Goal: Task Accomplishment & Management: Use online tool/utility

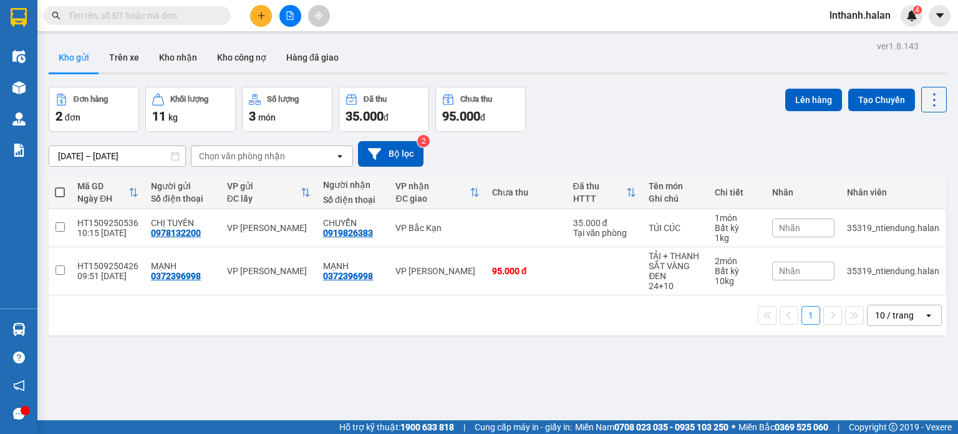
drag, startPoint x: 667, startPoint y: 122, endPoint x: 218, endPoint y: 221, distance: 460.2
click at [659, 122] on section "Kết quả tìm kiếm ( 0 ) Bộ lọc Thuộc VP này No Data lnthanh.halan 4 Điều hành xe…" at bounding box center [479, 217] width 958 height 434
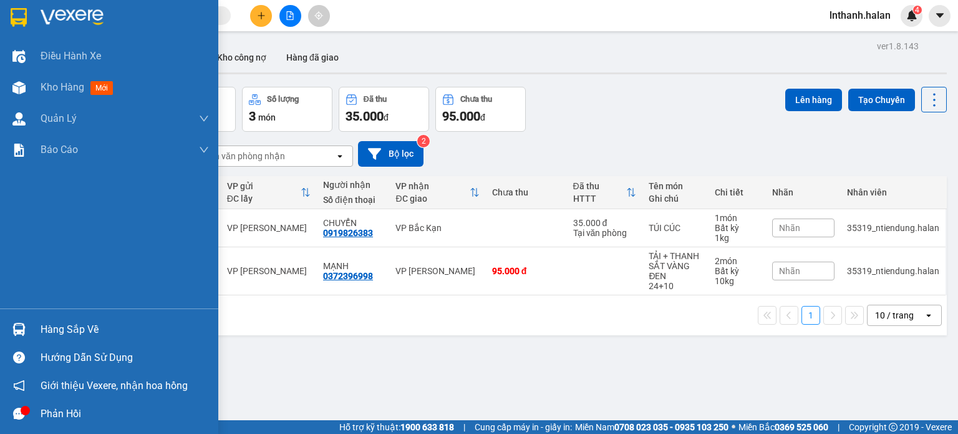
click at [77, 324] on div "Hàng sắp về" at bounding box center [125, 329] width 168 height 19
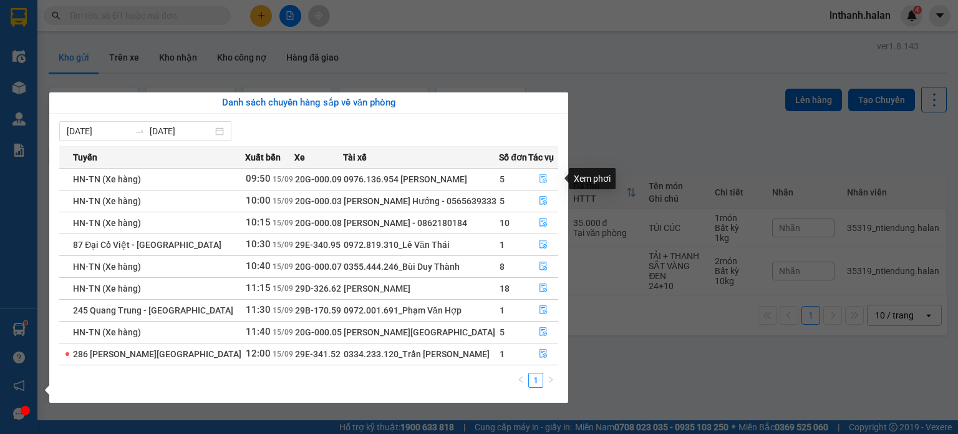
click at [546, 179] on icon "file-done" at bounding box center [543, 178] width 9 height 9
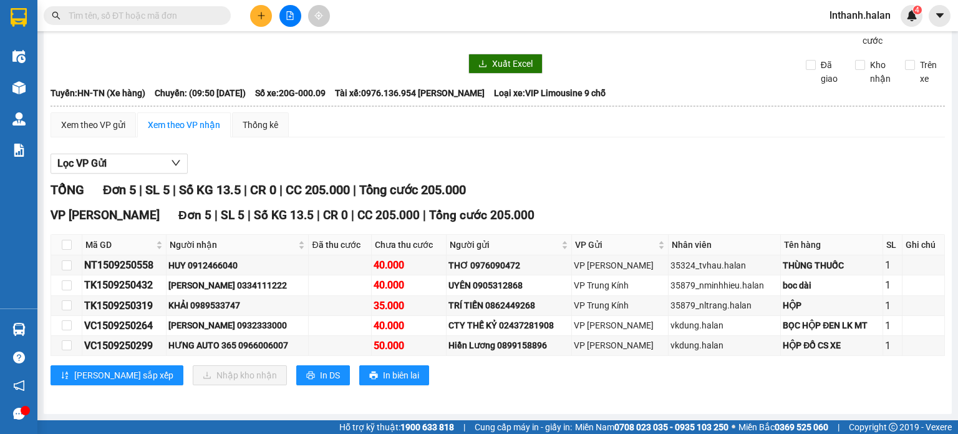
scroll to position [52, 0]
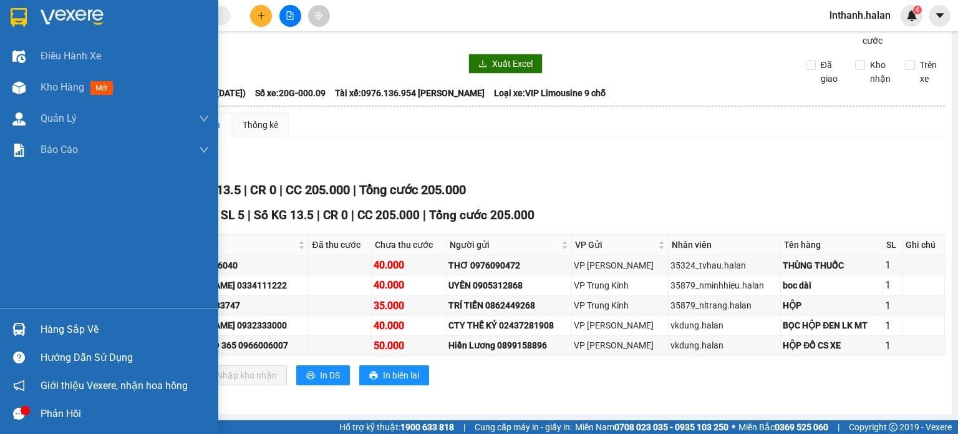
click at [66, 328] on div "Hàng sắp về" at bounding box center [125, 329] width 168 height 19
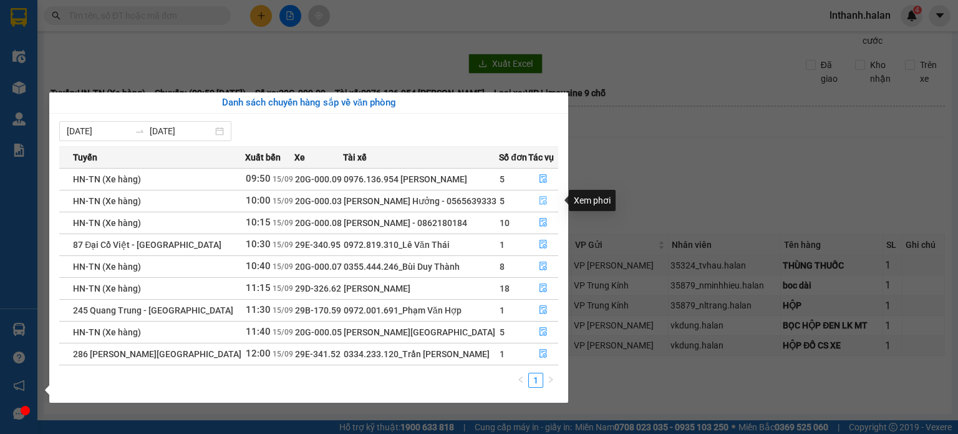
click at [544, 201] on icon "file-done" at bounding box center [543, 201] width 7 height 9
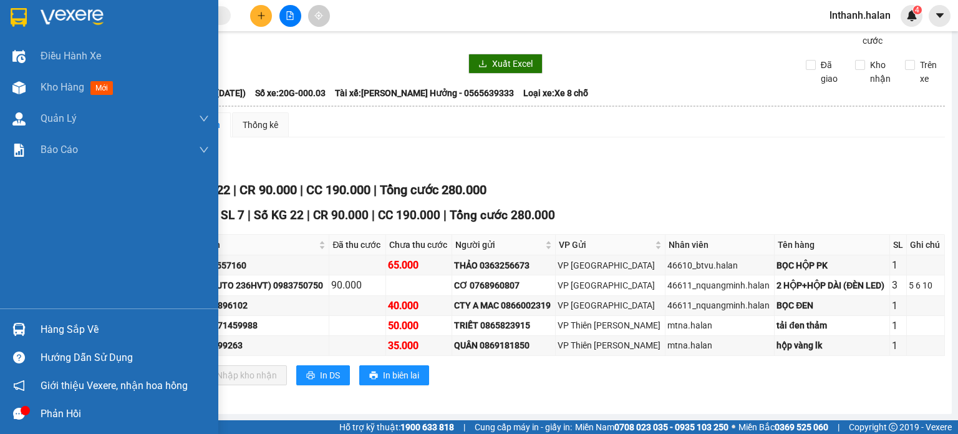
click at [75, 326] on div "Hàng sắp về" at bounding box center [125, 329] width 168 height 19
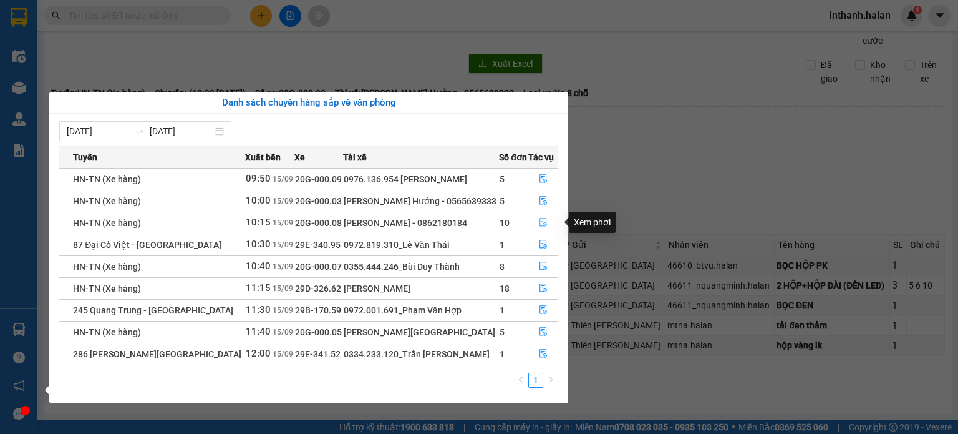
click at [542, 223] on icon "file-done" at bounding box center [543, 222] width 9 height 9
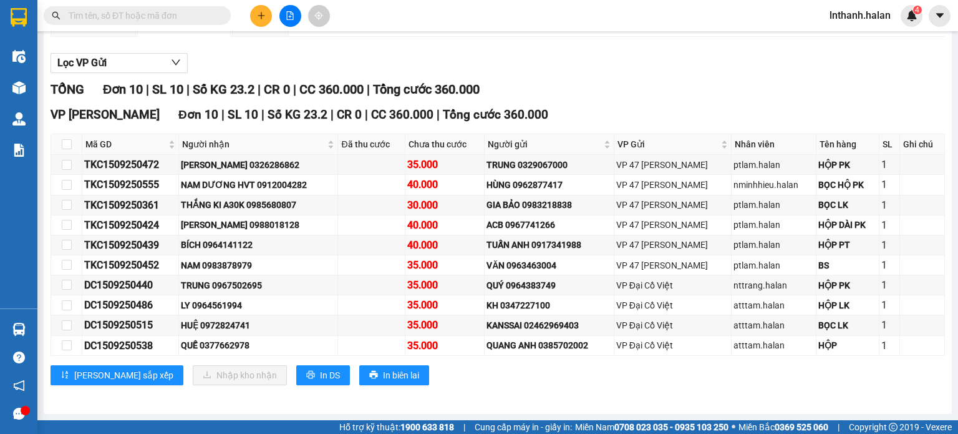
scroll to position [152, 0]
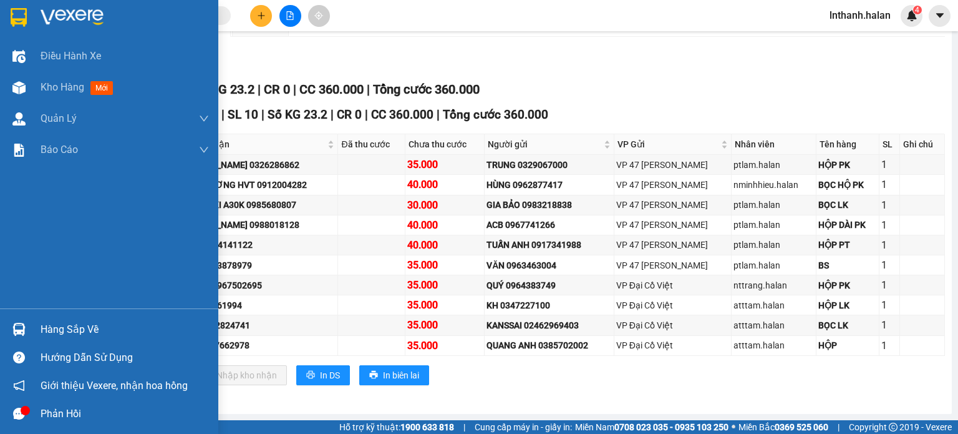
click at [46, 323] on div "Hàng sắp về" at bounding box center [125, 329] width 168 height 19
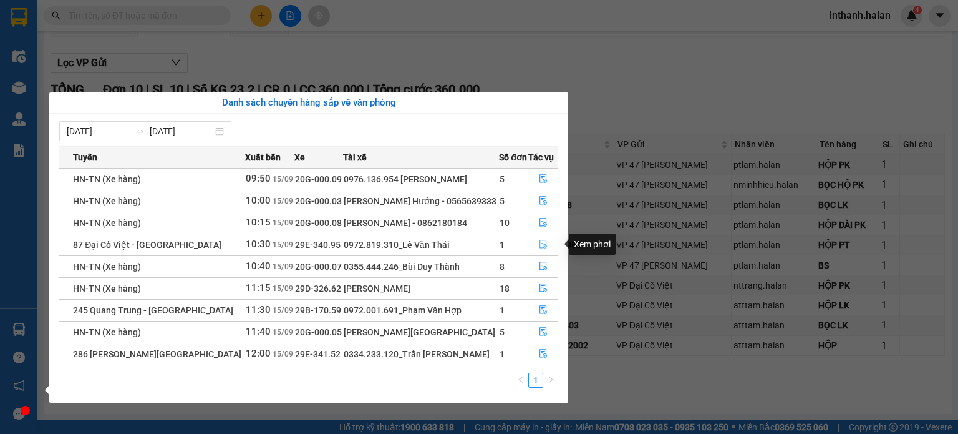
click at [544, 243] on icon "file-done" at bounding box center [543, 244] width 9 height 9
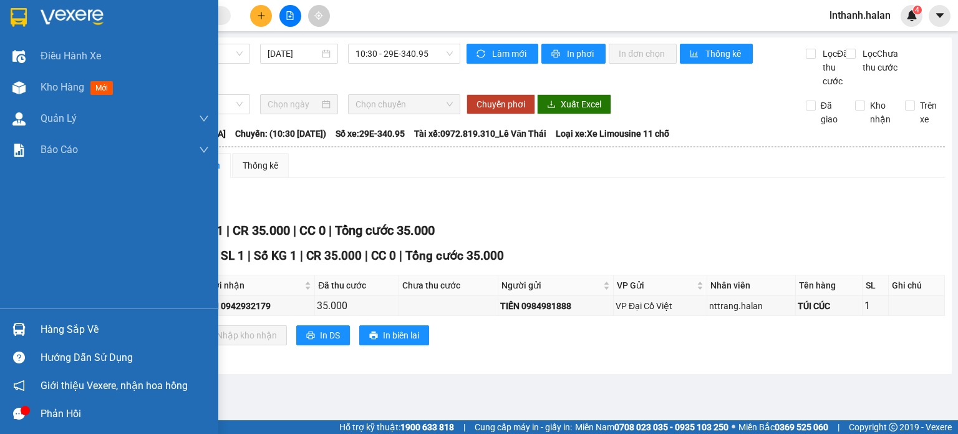
click at [61, 324] on div "Hàng sắp về" at bounding box center [125, 329] width 168 height 19
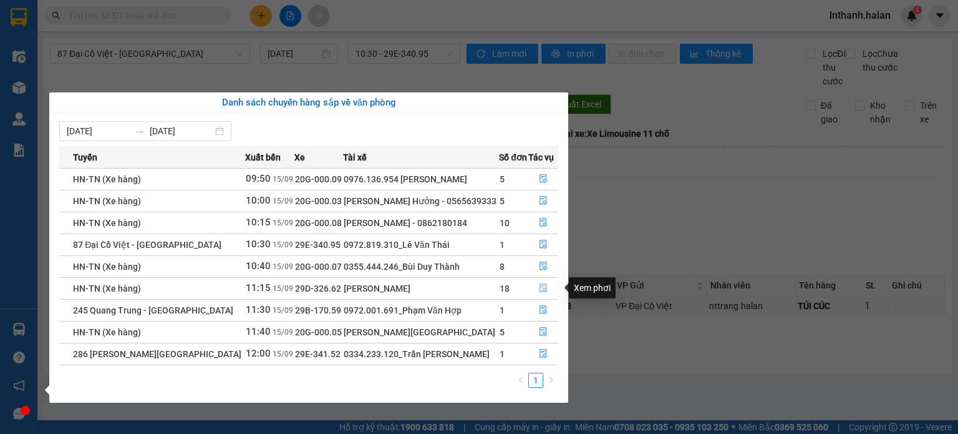
click at [540, 286] on icon "file-done" at bounding box center [543, 288] width 7 height 9
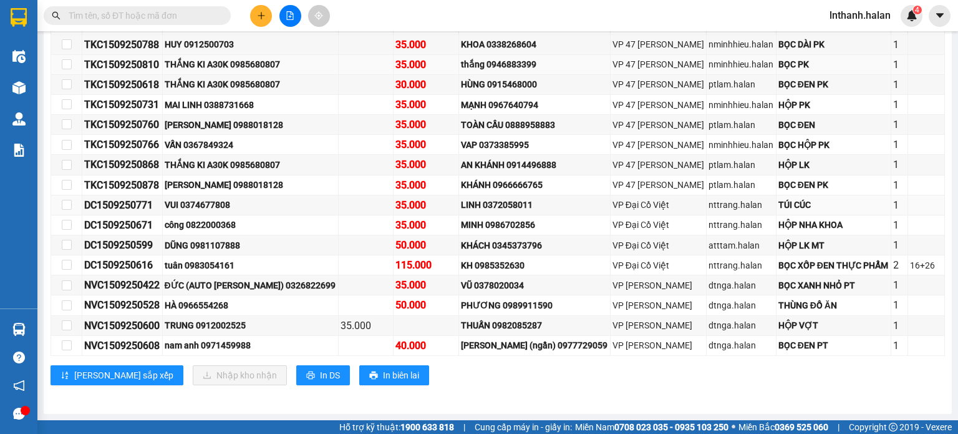
scroll to position [337, 0]
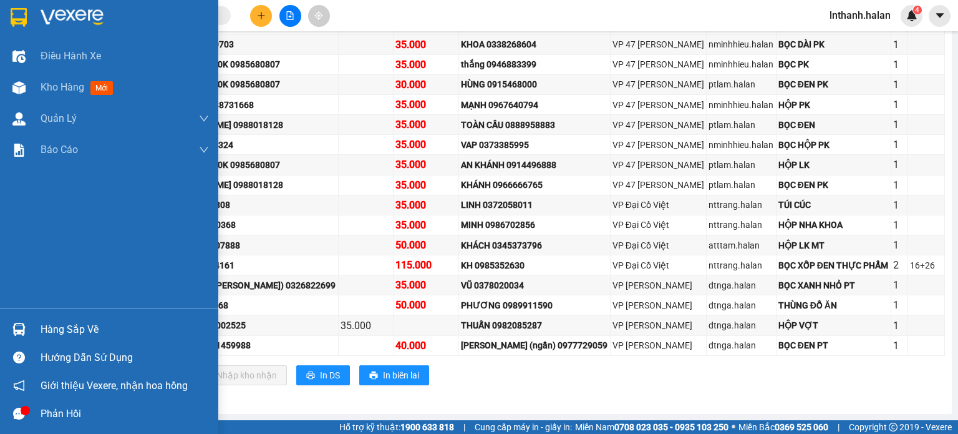
click at [79, 326] on div "Hàng sắp về" at bounding box center [125, 329] width 168 height 19
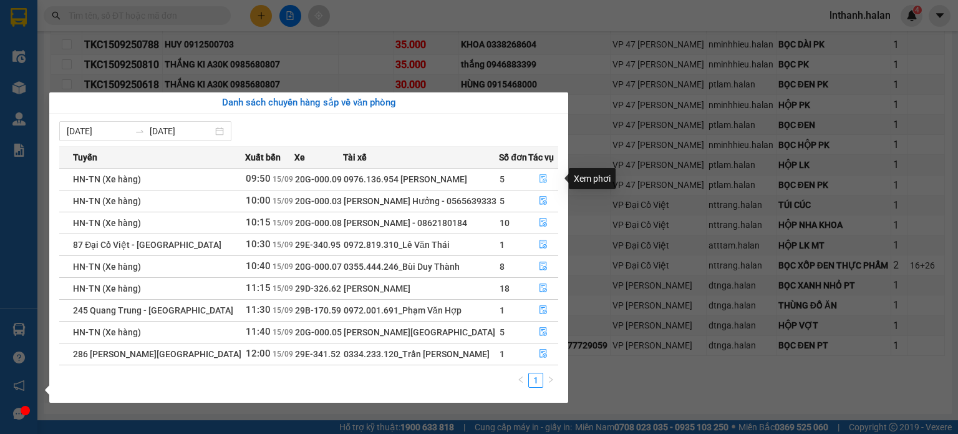
click at [546, 175] on icon "file-done" at bounding box center [543, 178] width 9 height 9
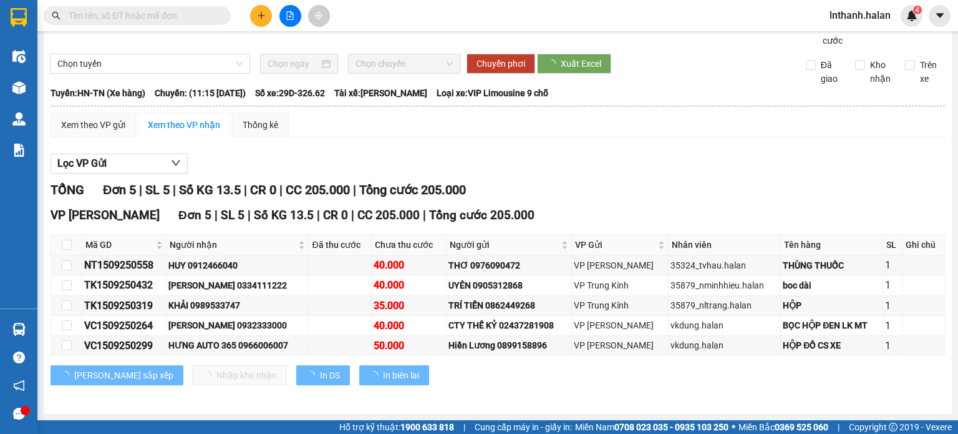
scroll to position [52, 0]
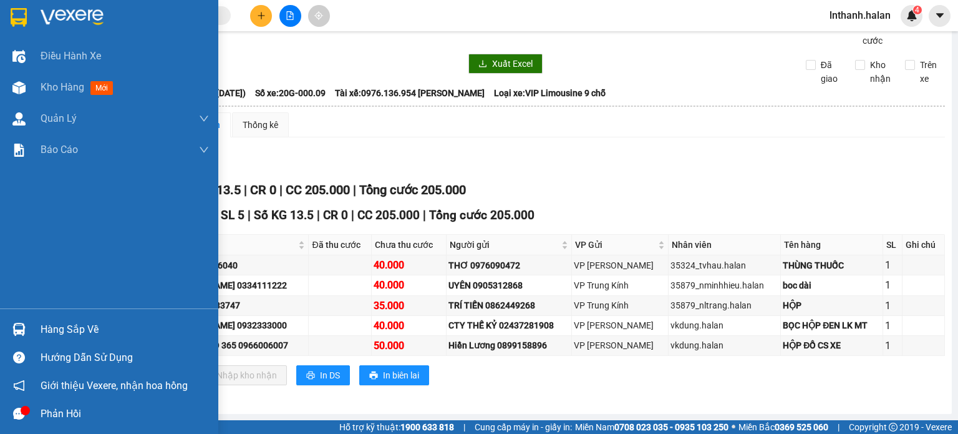
click at [56, 324] on div "Hàng sắp về" at bounding box center [125, 329] width 168 height 19
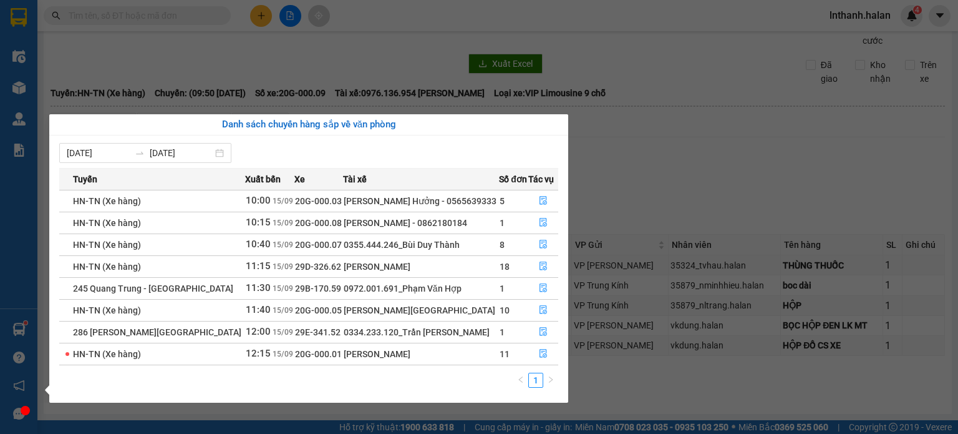
click at [642, 157] on section "Kết quả tìm kiếm ( 0 ) Bộ lọc Thuộc VP này No Data lnthanh.halan 4 Điều hành xe…" at bounding box center [479, 217] width 958 height 434
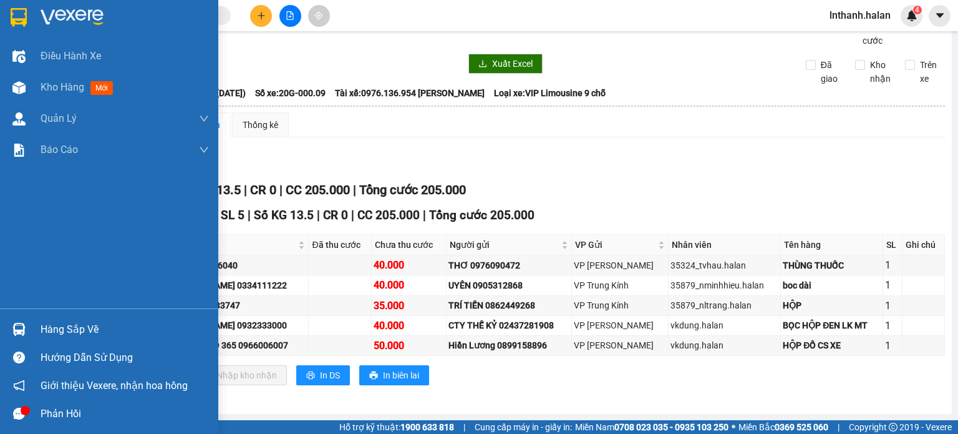
click at [51, 320] on div "Hàng sắp về" at bounding box center [125, 329] width 168 height 19
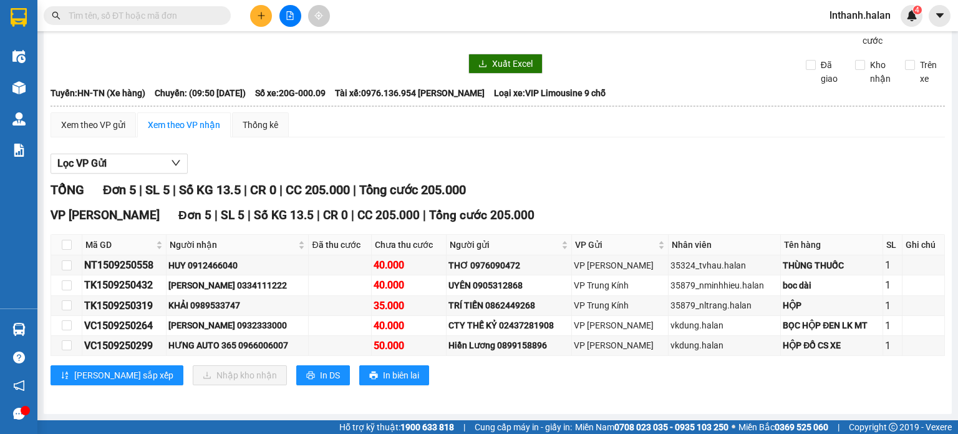
click at [698, 139] on section "Kết quả tìm kiếm ( 0 ) Bộ lọc Thuộc VP này No Data lnthanh.halan 4 Điều hành xe…" at bounding box center [479, 217] width 958 height 434
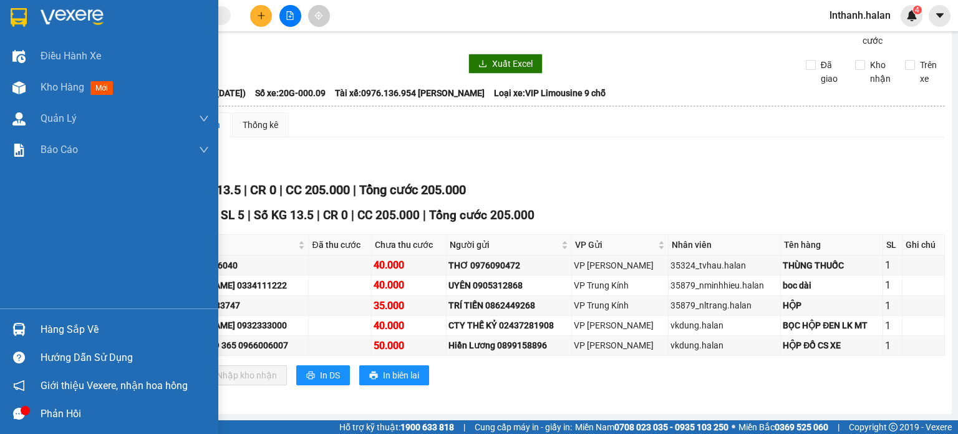
click at [61, 329] on div "Hàng sắp về" at bounding box center [125, 329] width 168 height 19
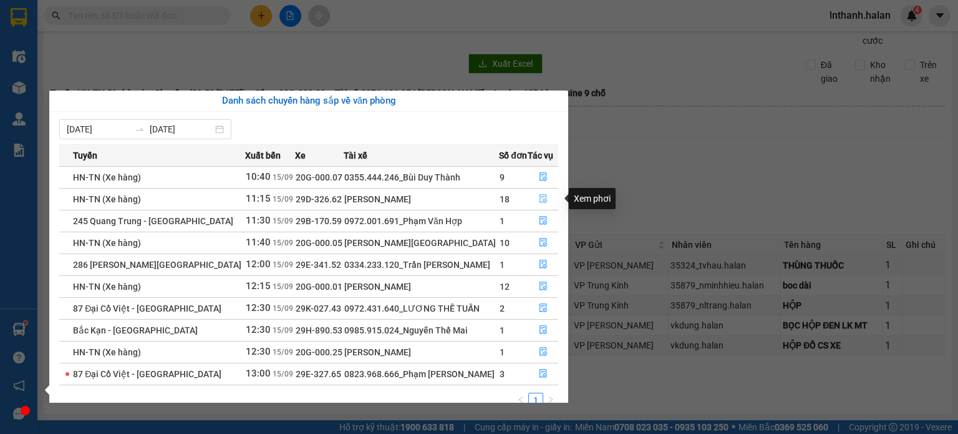
click at [540, 200] on icon "file-done" at bounding box center [543, 198] width 9 height 9
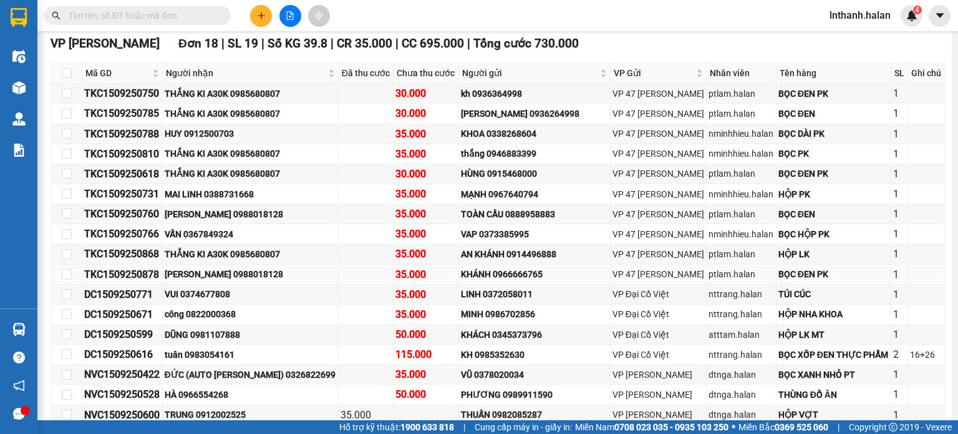
scroll to position [337, 0]
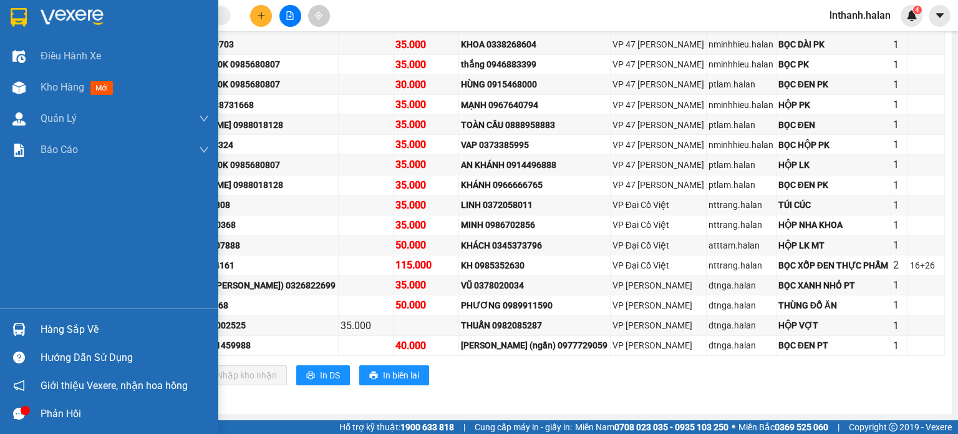
click at [94, 322] on div "Hàng sắp về" at bounding box center [125, 329] width 168 height 19
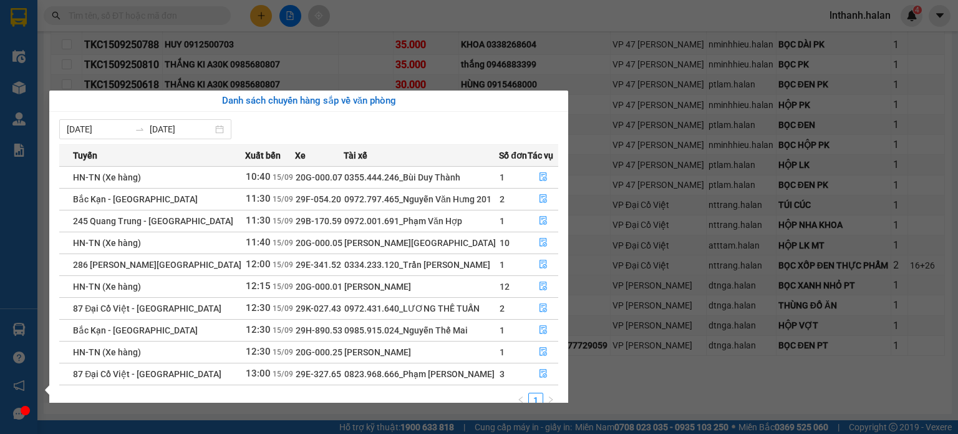
click at [620, 273] on section "Kết quả tìm kiếm ( 0 ) Bộ lọc Thuộc VP này No Data lnthanh.halan 4 Điều hành xe…" at bounding box center [479, 217] width 958 height 434
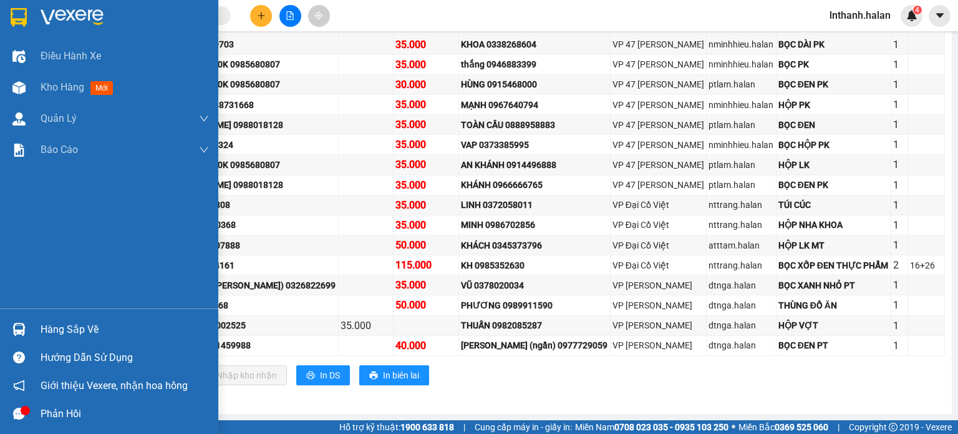
click at [53, 336] on div "Hàng sắp về" at bounding box center [125, 329] width 168 height 19
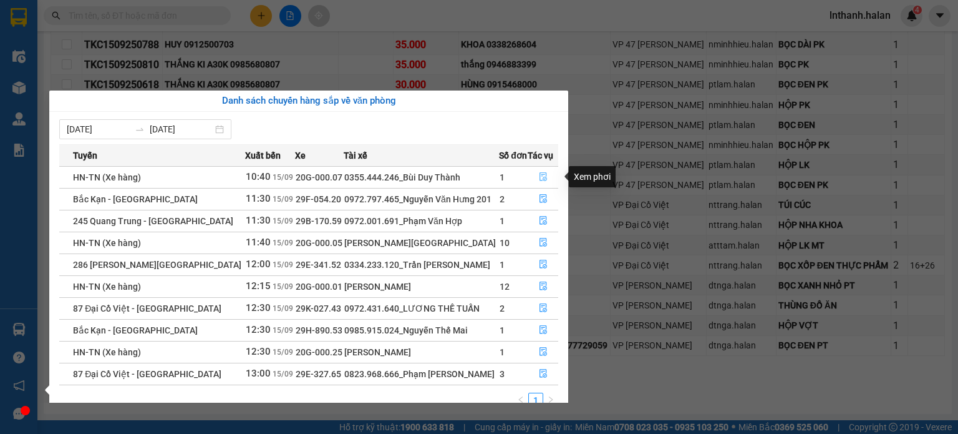
click at [544, 174] on icon "file-done" at bounding box center [543, 176] width 9 height 9
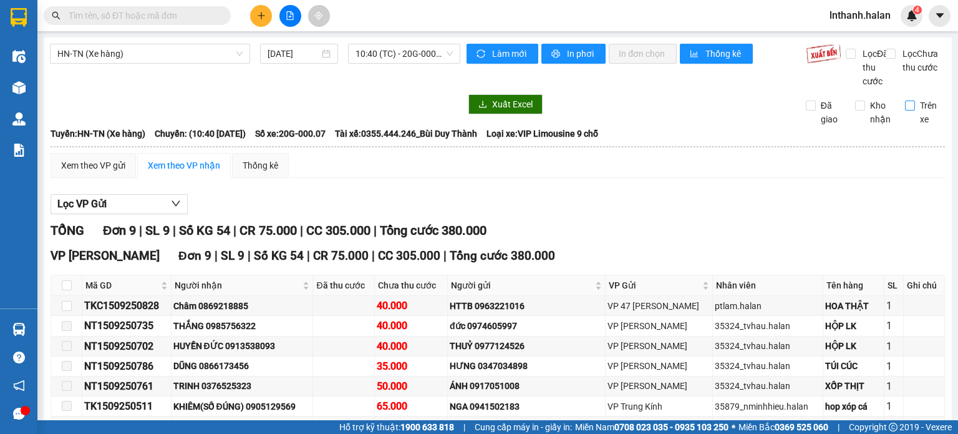
click at [905, 110] on input "Trên xe" at bounding box center [910, 105] width 10 height 10
checkbox input "true"
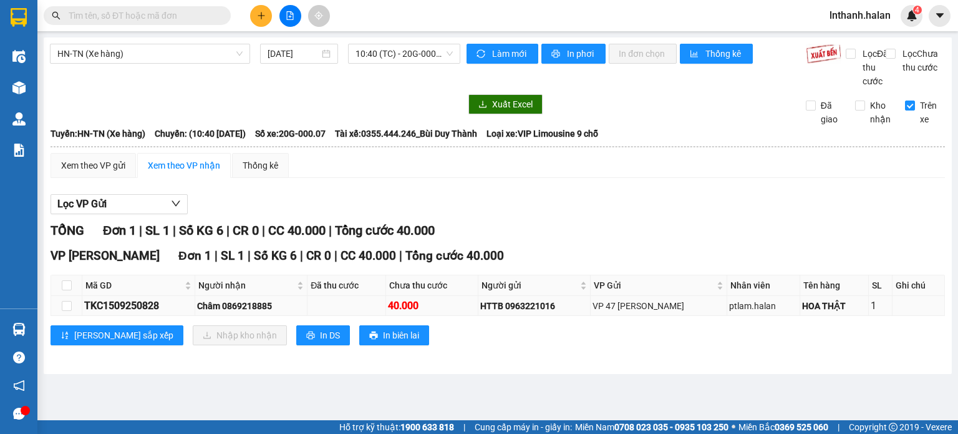
click at [71, 316] on td at bounding box center [66, 306] width 31 height 20
click at [68, 311] on input "checkbox" at bounding box center [67, 306] width 10 height 10
checkbox input "true"
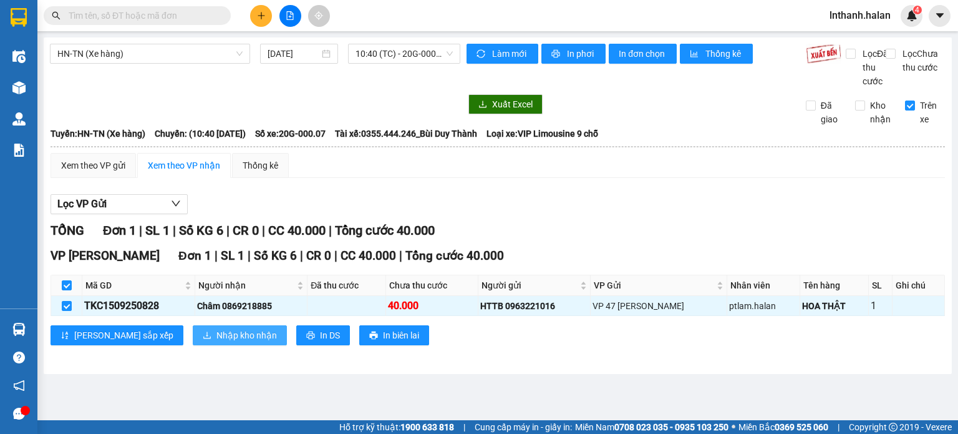
click at [216, 342] on span "Nhập kho nhận" at bounding box center [246, 335] width 61 height 14
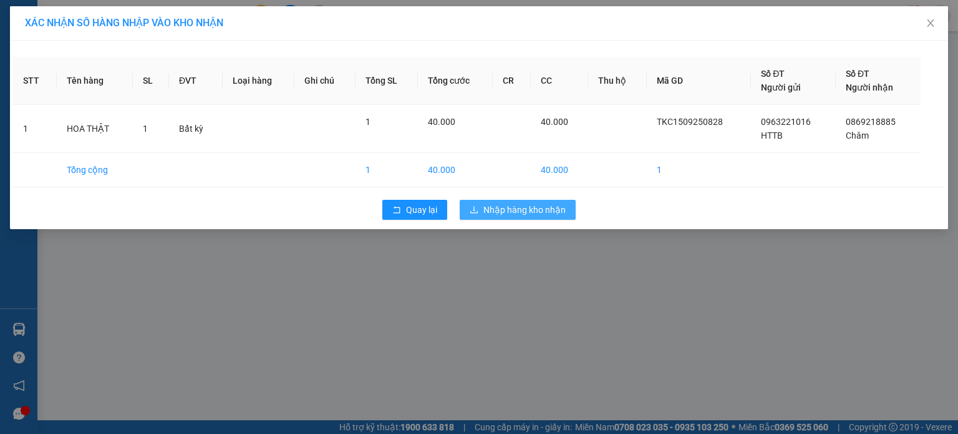
click at [492, 207] on span "Nhập hàng kho nhận" at bounding box center [525, 210] width 82 height 14
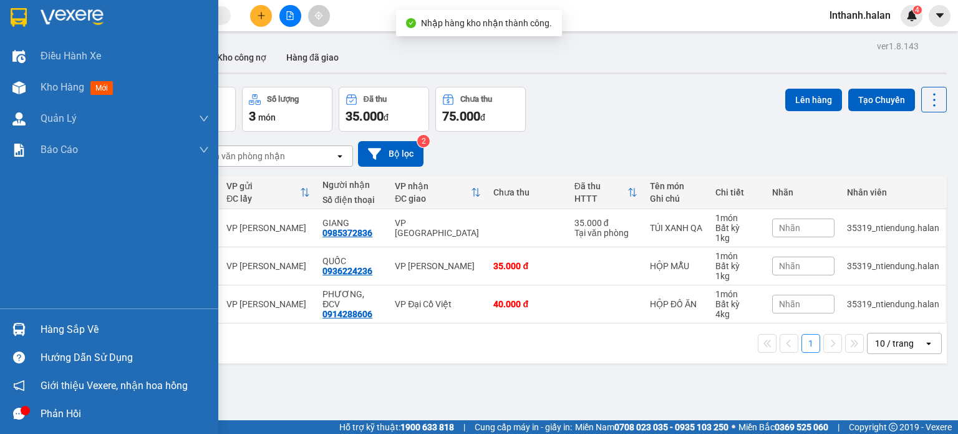
click at [65, 326] on div "Hàng sắp về" at bounding box center [125, 329] width 168 height 19
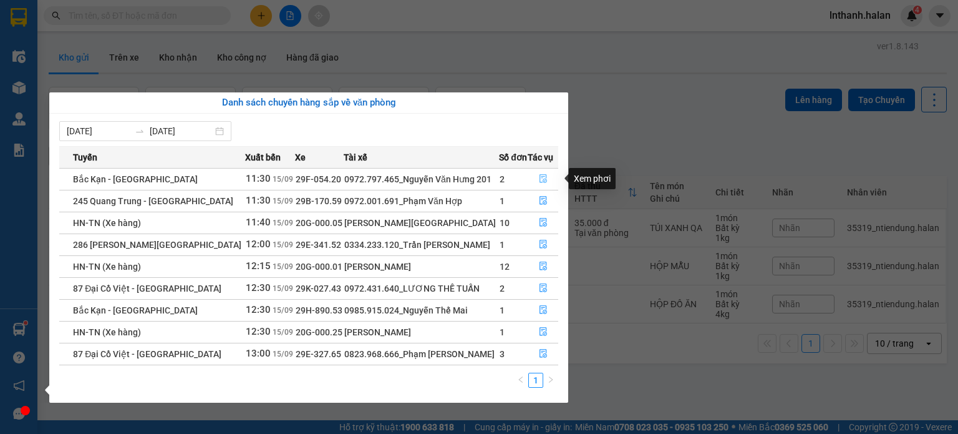
click at [542, 177] on icon "file-done" at bounding box center [543, 178] width 9 height 9
